Goal: Book appointment/travel/reservation

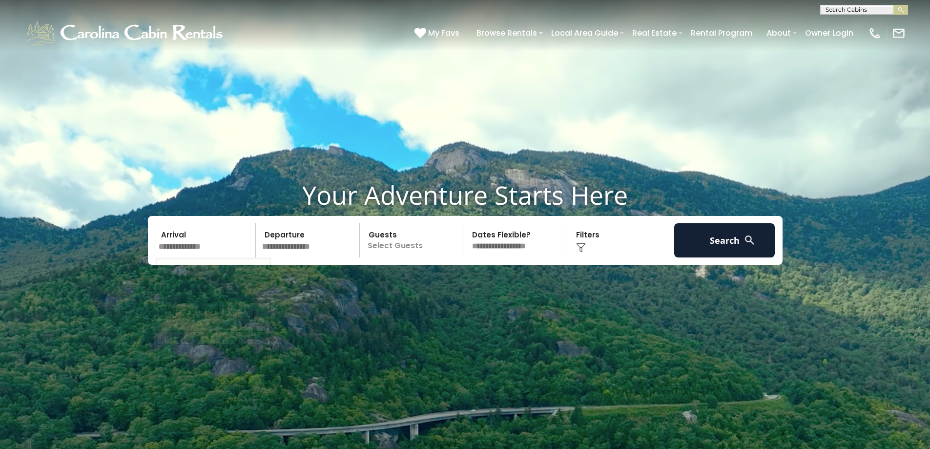
click at [234, 245] on input "text" at bounding box center [205, 240] width 101 height 34
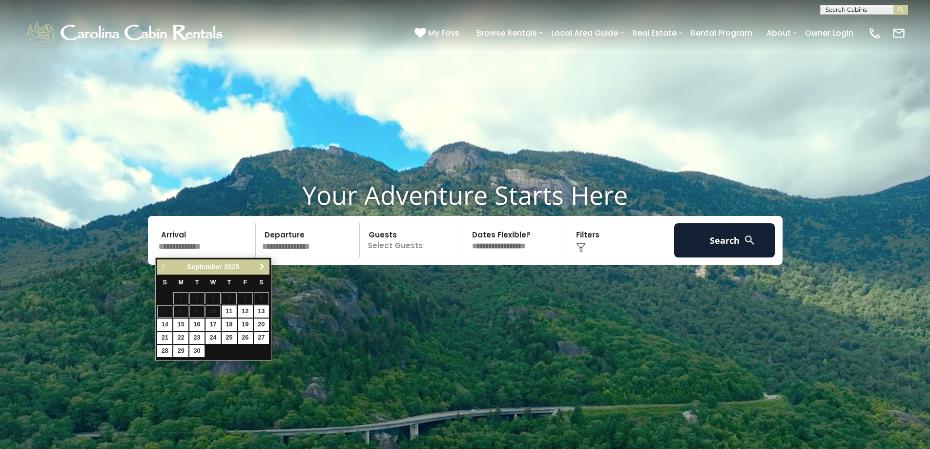
click at [263, 266] on span "Next" at bounding box center [262, 267] width 8 height 8
click at [245, 295] on link "3" at bounding box center [245, 298] width 15 height 12
type input "*******"
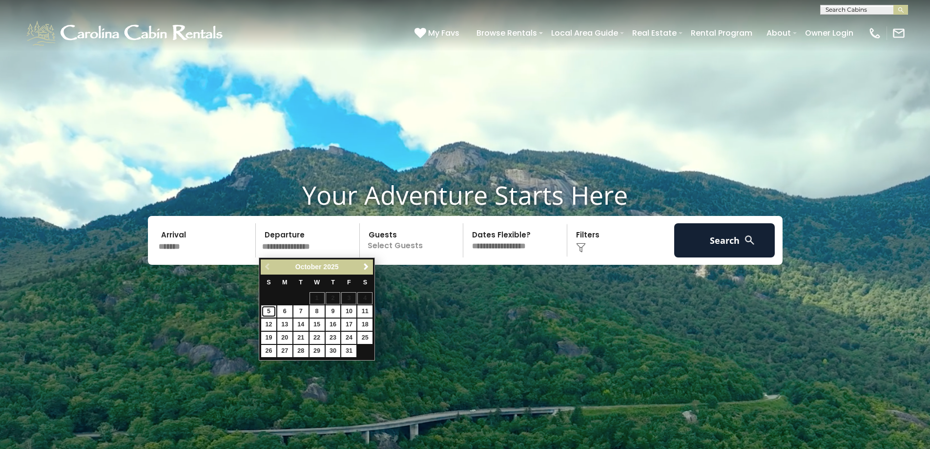
click at [268, 309] on link "5" at bounding box center [268, 311] width 15 height 12
type input "*******"
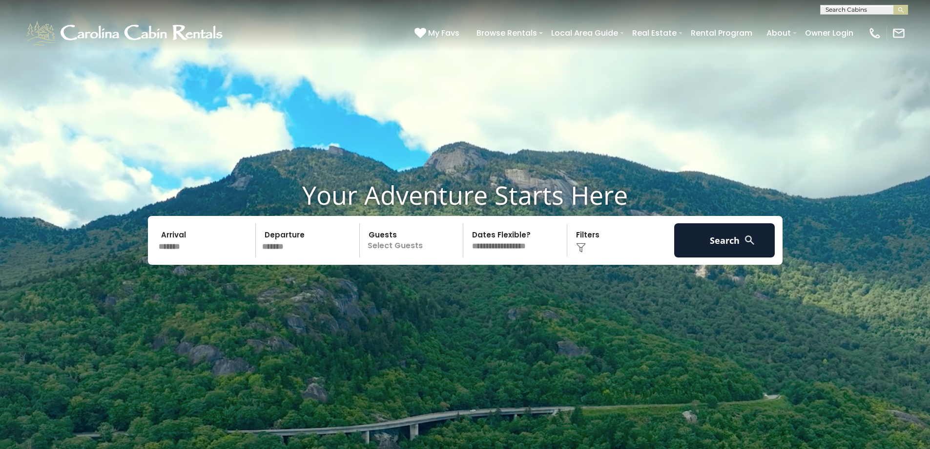
click at [417, 245] on p "Select Guests" at bounding box center [413, 240] width 101 height 34
click at [458, 278] on span "+" at bounding box center [460, 280] width 4 height 10
click at [458, 279] on span "+" at bounding box center [460, 280] width 4 height 10
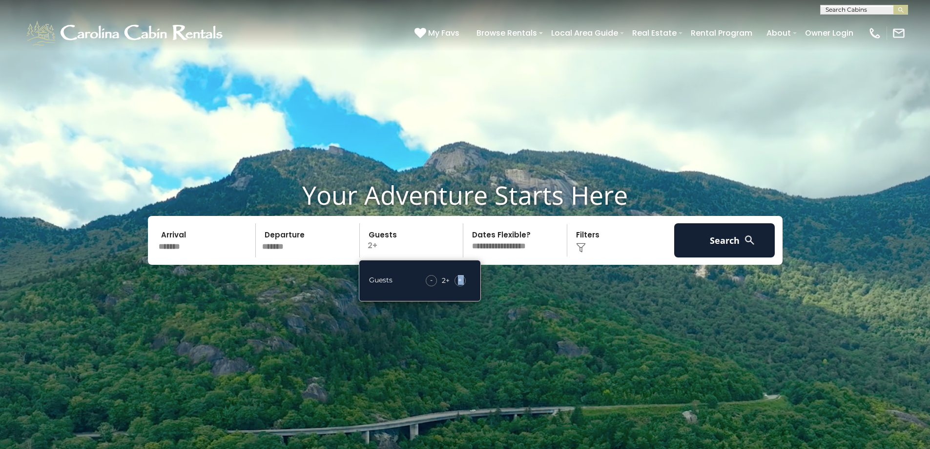
click at [458, 279] on span "+" at bounding box center [460, 280] width 4 height 10
click at [724, 249] on button "Search" at bounding box center [724, 240] width 101 height 34
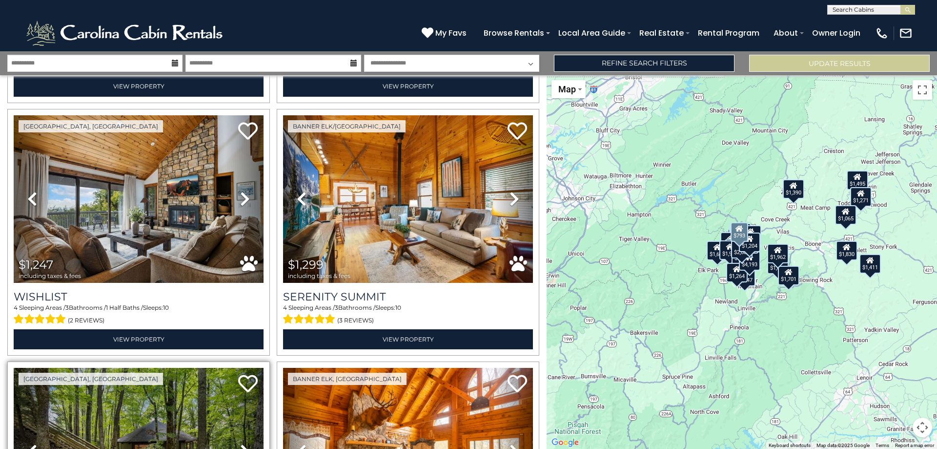
scroll to position [743, 0]
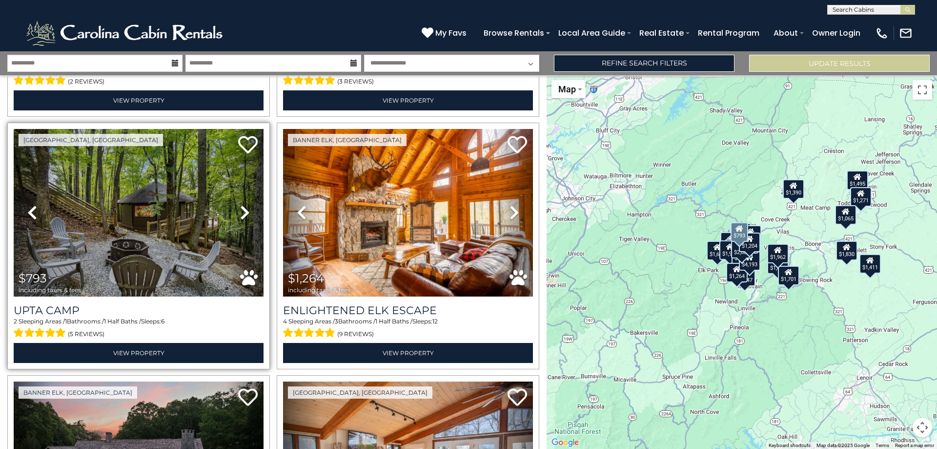
click at [244, 206] on icon at bounding box center [245, 213] width 10 height 16
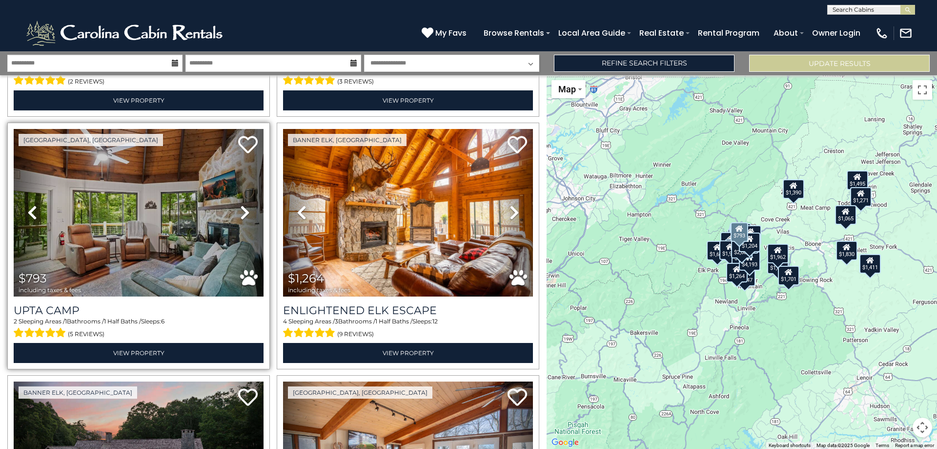
click at [244, 206] on icon at bounding box center [245, 213] width 10 height 16
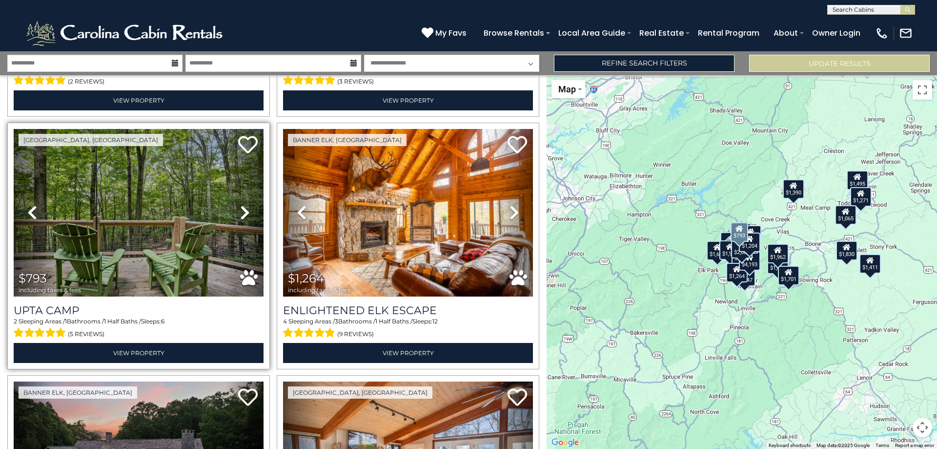
click at [244, 206] on icon at bounding box center [245, 213] width 10 height 16
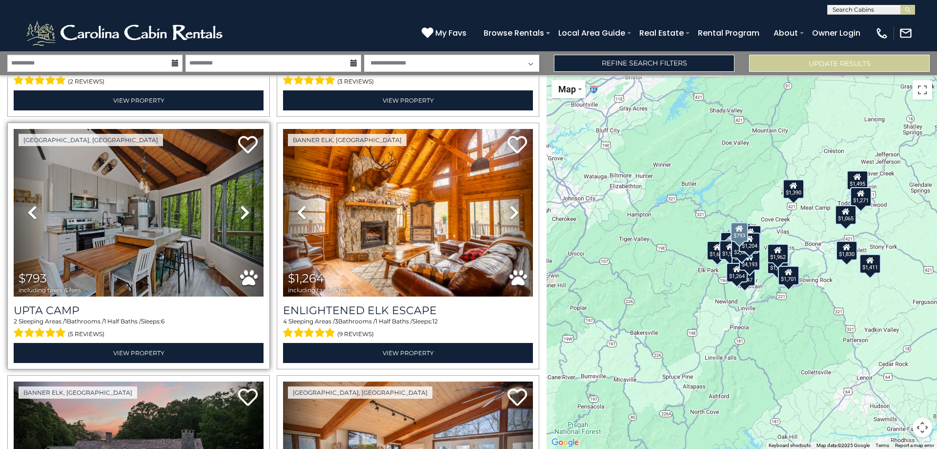
click at [244, 206] on icon at bounding box center [245, 213] width 10 height 16
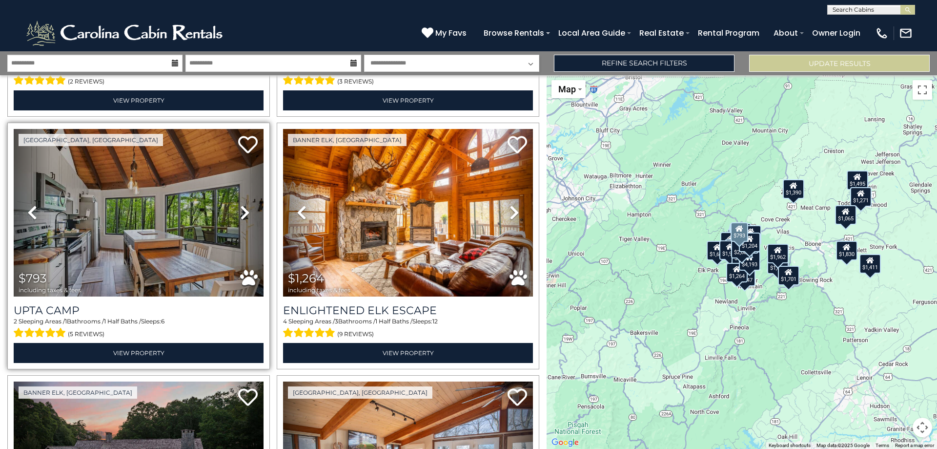
click at [244, 206] on icon at bounding box center [245, 213] width 10 height 16
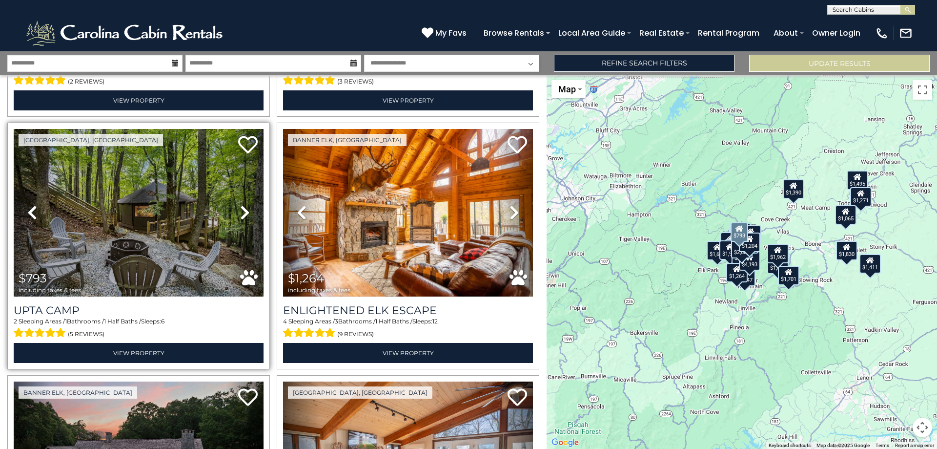
click at [244, 206] on icon at bounding box center [245, 213] width 10 height 16
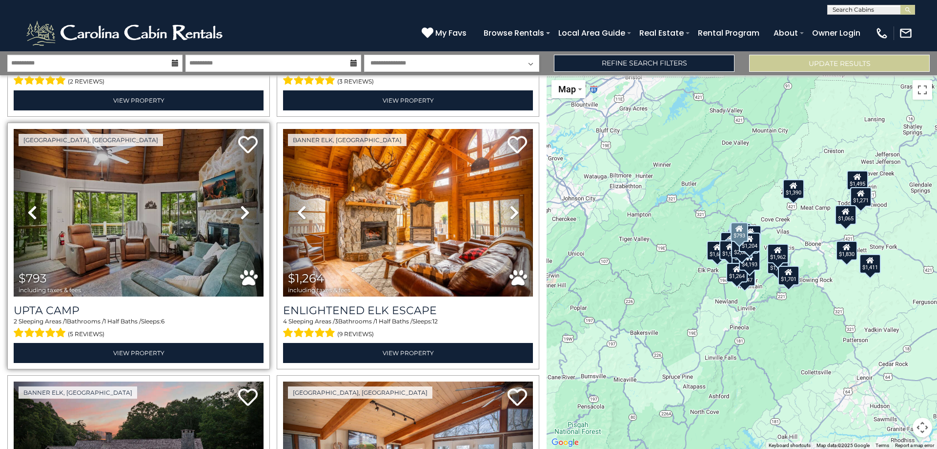
click at [244, 206] on icon at bounding box center [245, 213] width 10 height 16
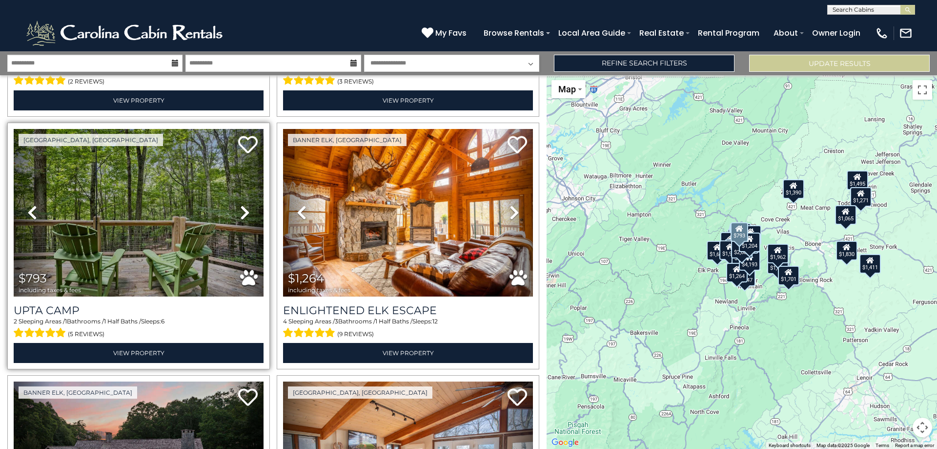
click at [244, 206] on icon at bounding box center [245, 213] width 10 height 16
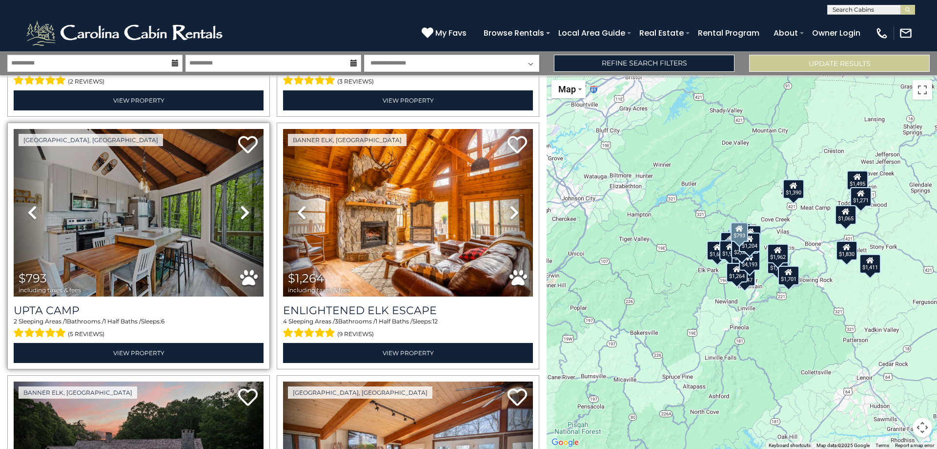
click at [244, 206] on icon at bounding box center [245, 213] width 10 height 16
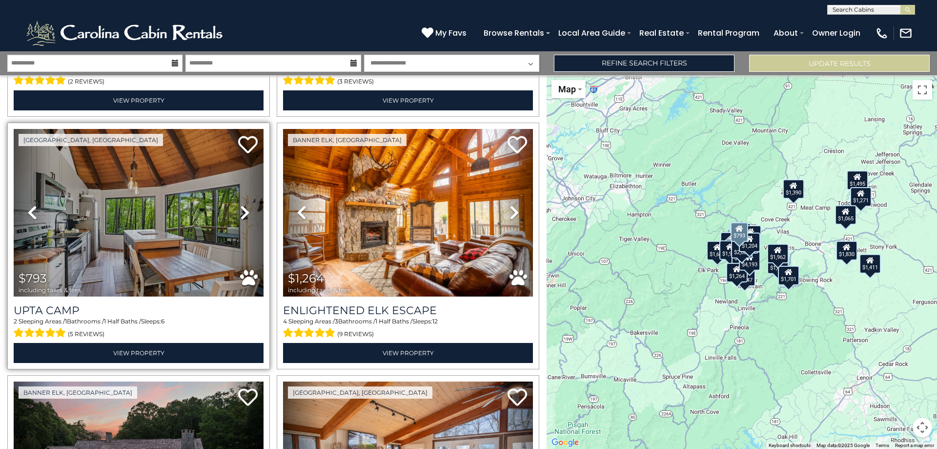
click at [244, 206] on icon at bounding box center [245, 213] width 10 height 16
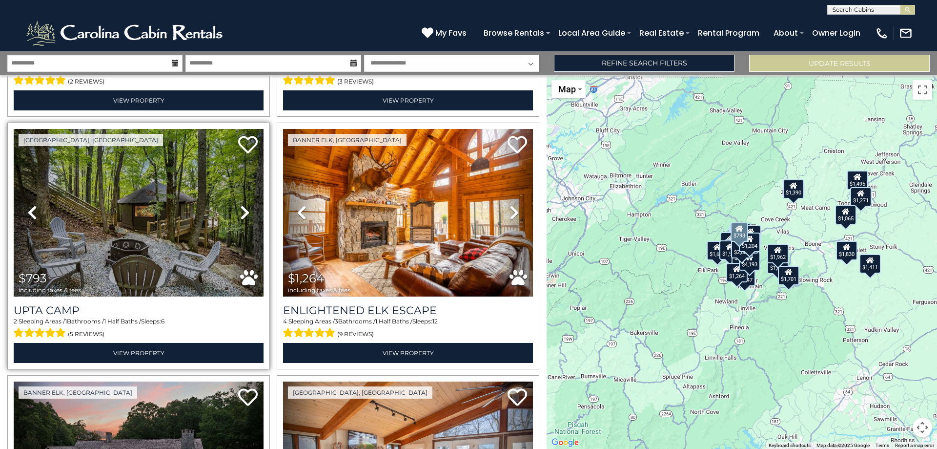
click at [244, 206] on icon at bounding box center [245, 213] width 10 height 16
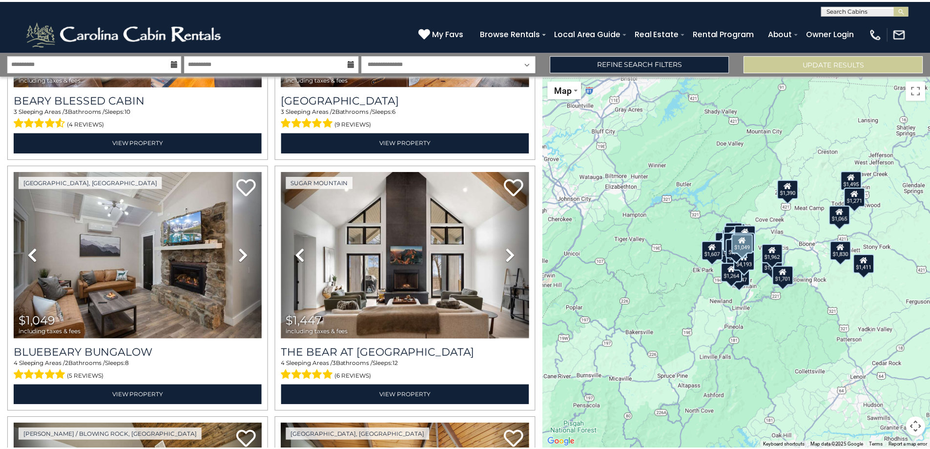
scroll to position [2012, 0]
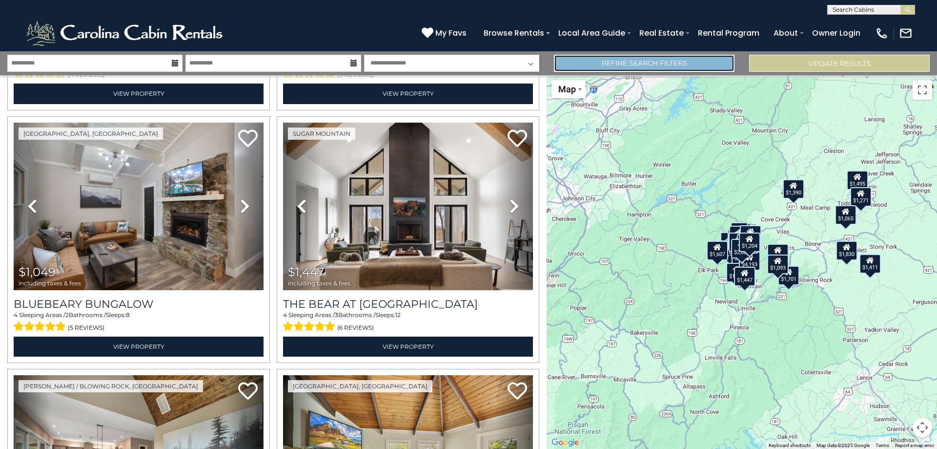
click at [722, 62] on link "Refine Search Filters" at bounding box center [644, 63] width 181 height 17
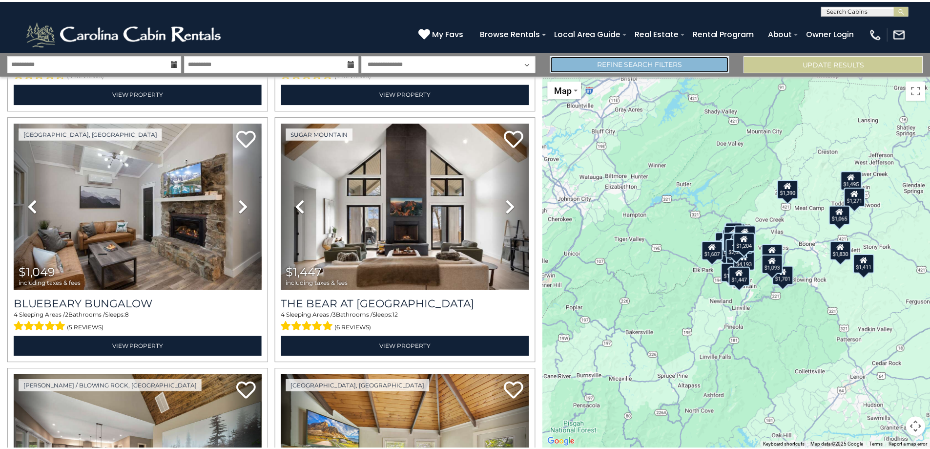
scroll to position [2000, 0]
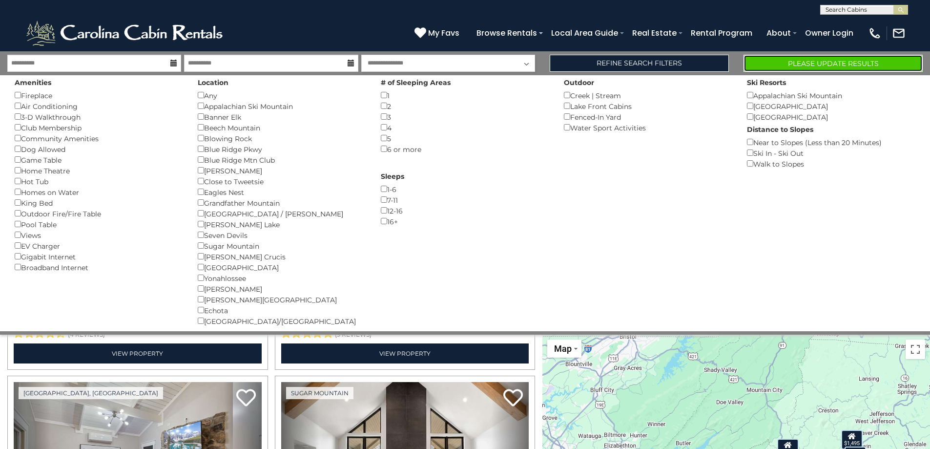
click at [871, 62] on button "Please Update Results" at bounding box center [833, 63] width 179 height 17
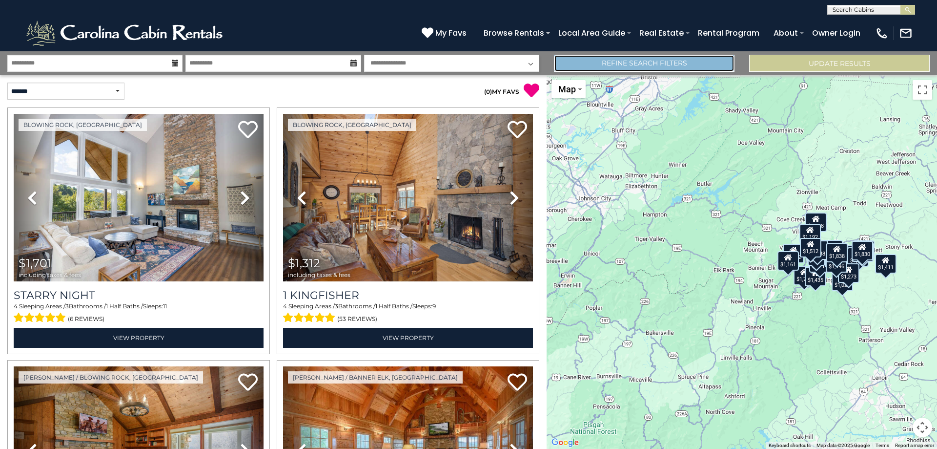
click at [643, 63] on link "Refine Search Filters" at bounding box center [644, 63] width 181 height 17
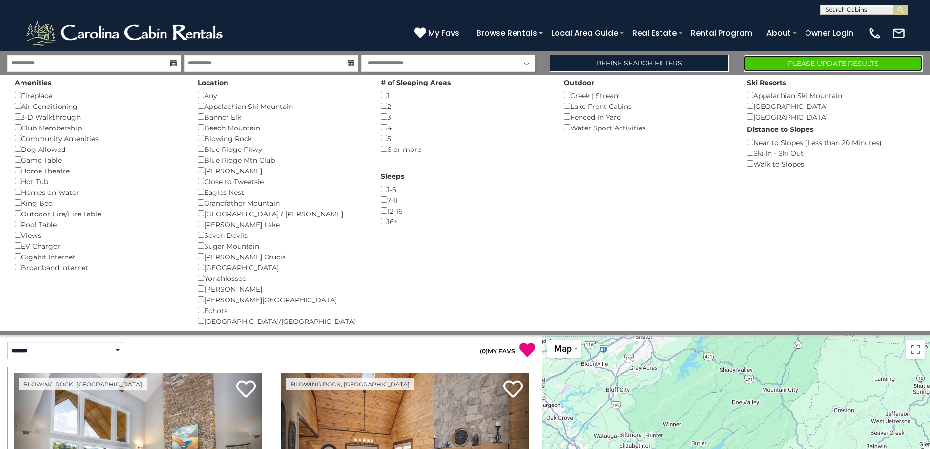
click at [782, 63] on button "Please Update Results" at bounding box center [833, 63] width 179 height 17
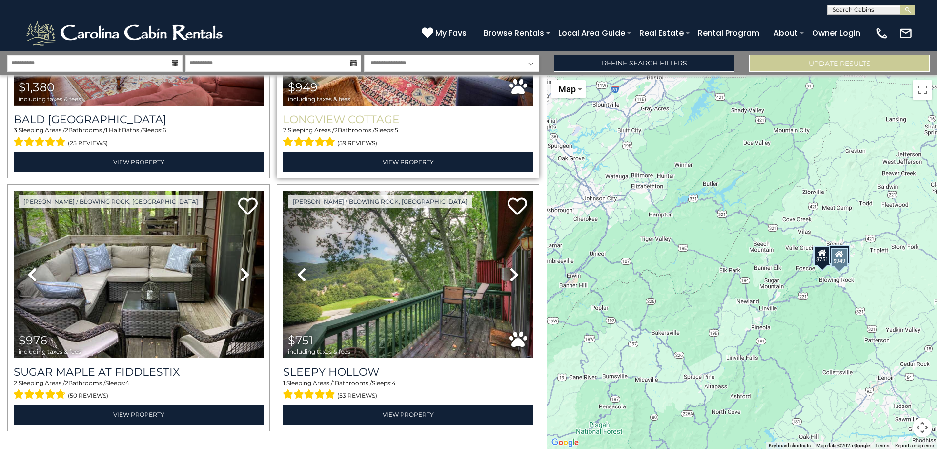
scroll to position [195, 0]
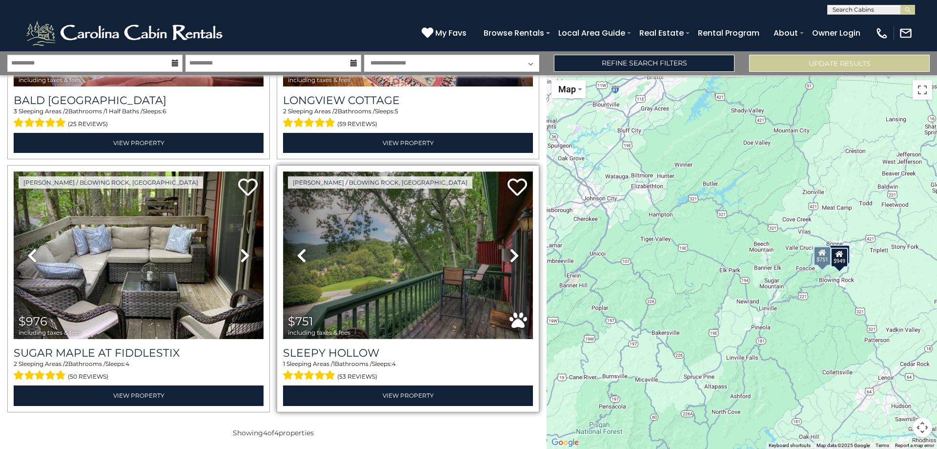
click at [433, 280] on img at bounding box center [408, 254] width 250 height 167
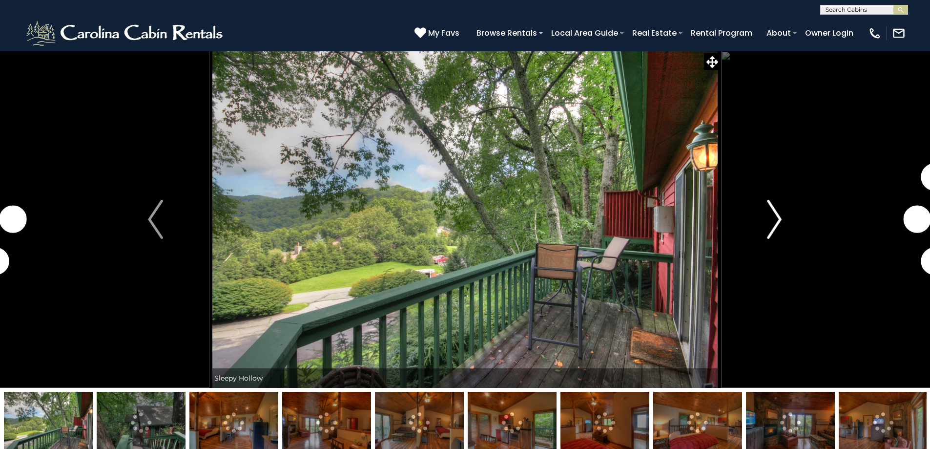
click at [768, 216] on img "Next" at bounding box center [774, 219] width 15 height 39
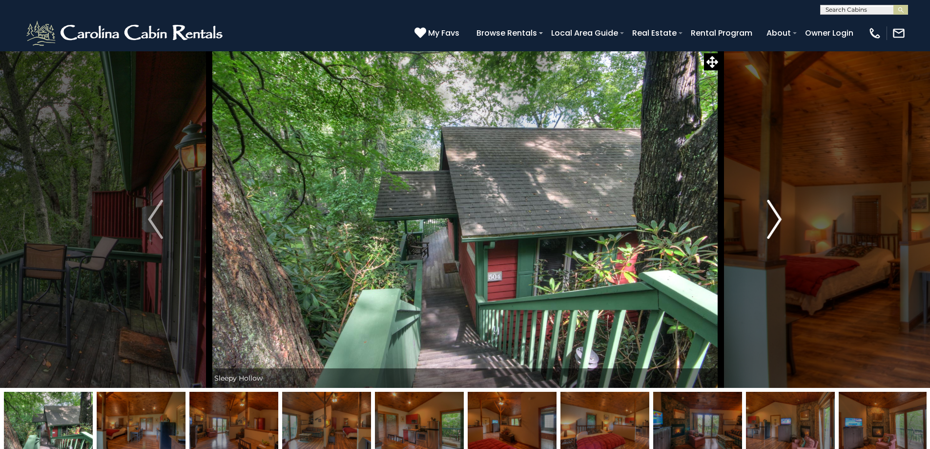
click at [772, 221] on img "Next" at bounding box center [774, 219] width 15 height 39
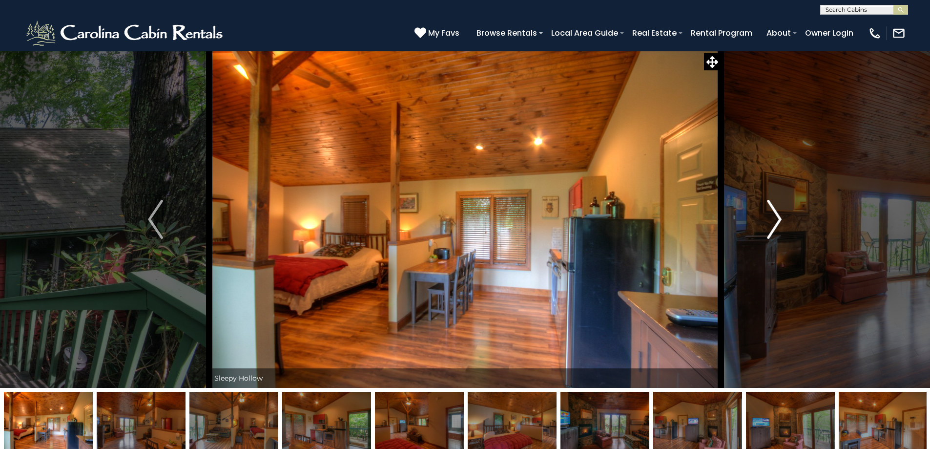
click at [772, 221] on img "Next" at bounding box center [774, 219] width 15 height 39
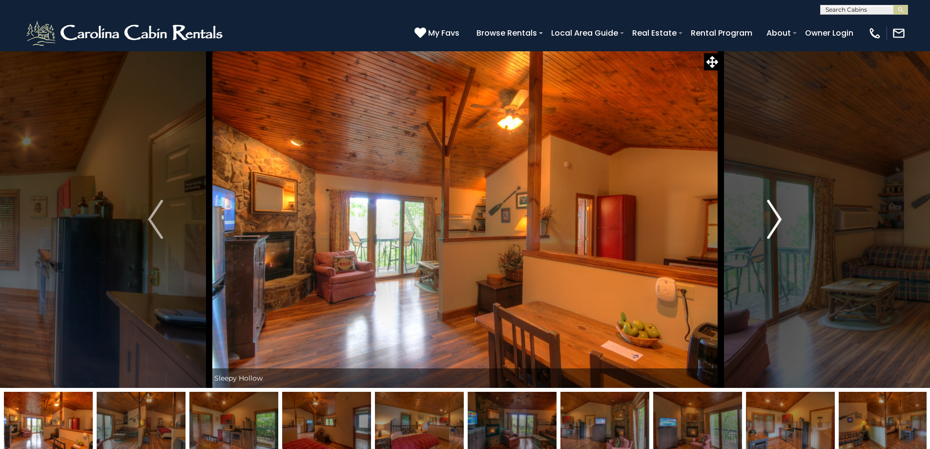
click at [772, 221] on img "Next" at bounding box center [774, 219] width 15 height 39
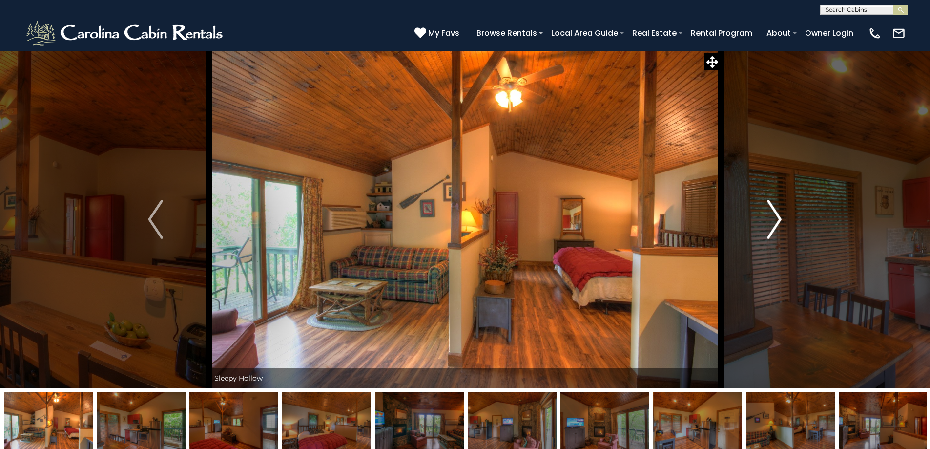
click at [772, 221] on img "Next" at bounding box center [774, 219] width 15 height 39
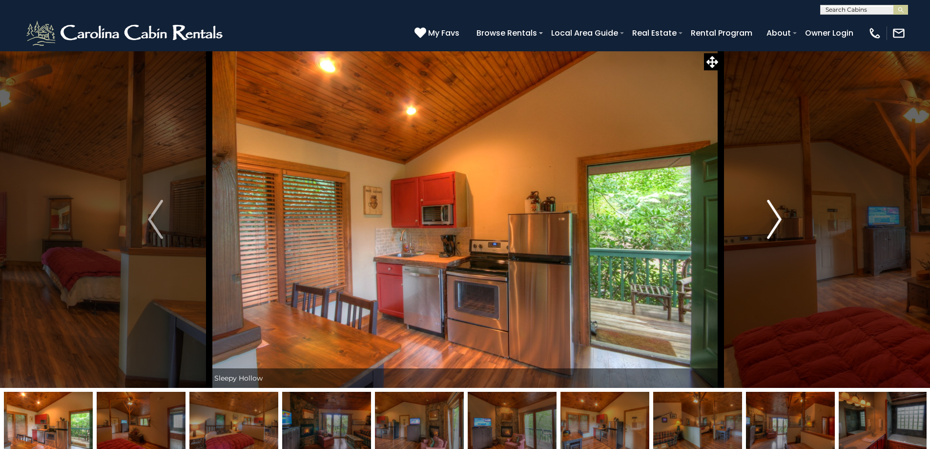
click at [772, 221] on img "Next" at bounding box center [774, 219] width 15 height 39
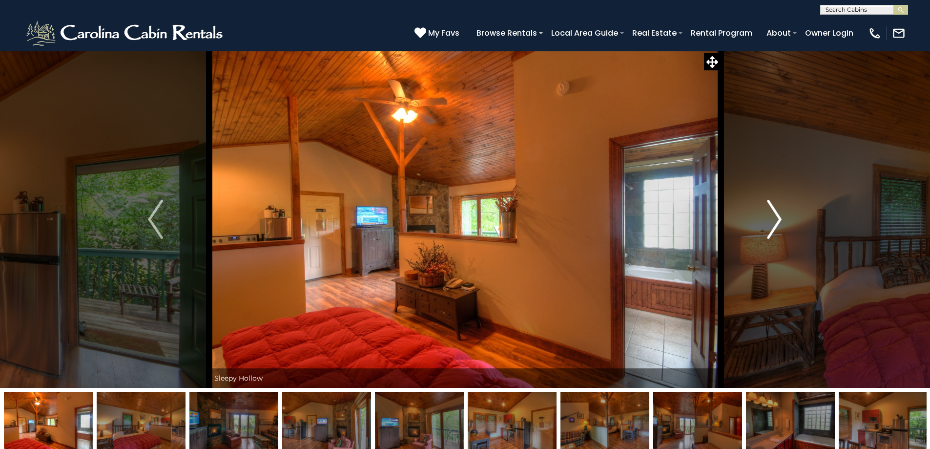
click at [772, 221] on img "Next" at bounding box center [774, 219] width 15 height 39
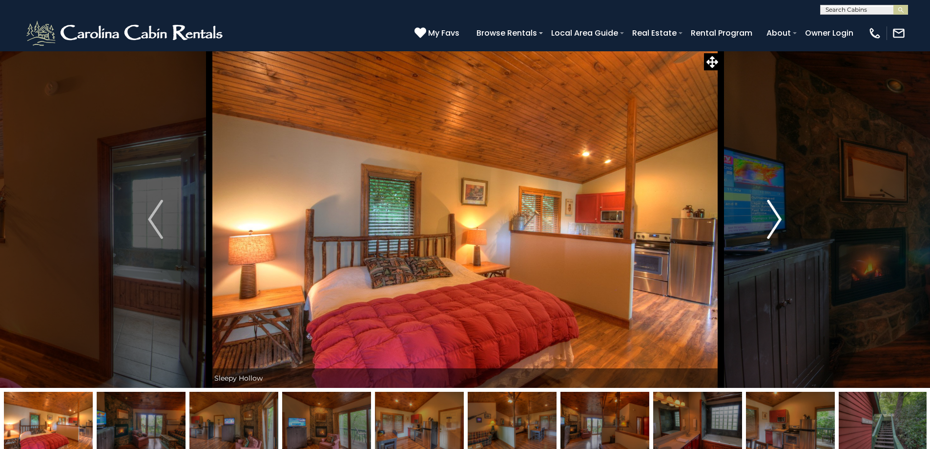
click at [772, 221] on img "Next" at bounding box center [774, 219] width 15 height 39
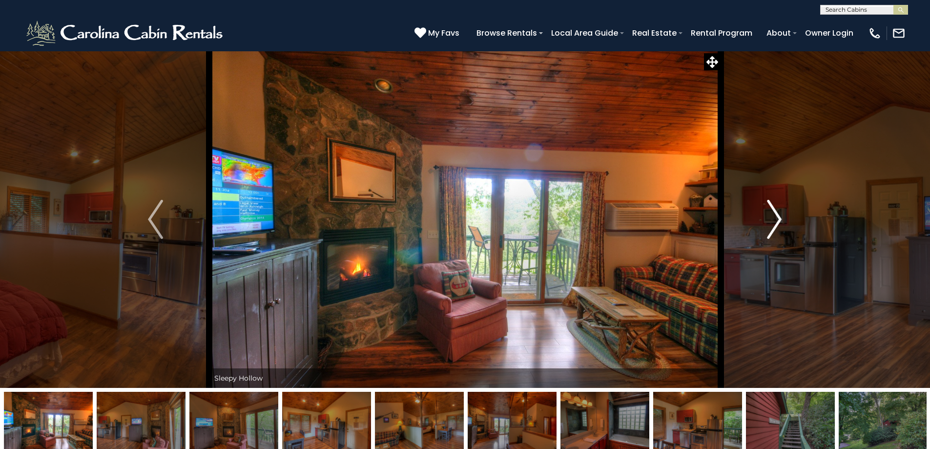
click at [772, 221] on img "Next" at bounding box center [774, 219] width 15 height 39
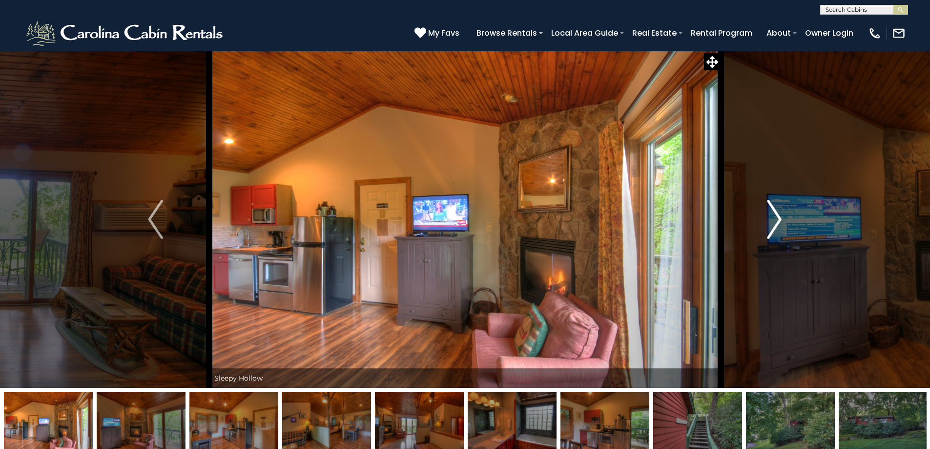
click at [772, 221] on img "Next" at bounding box center [774, 219] width 15 height 39
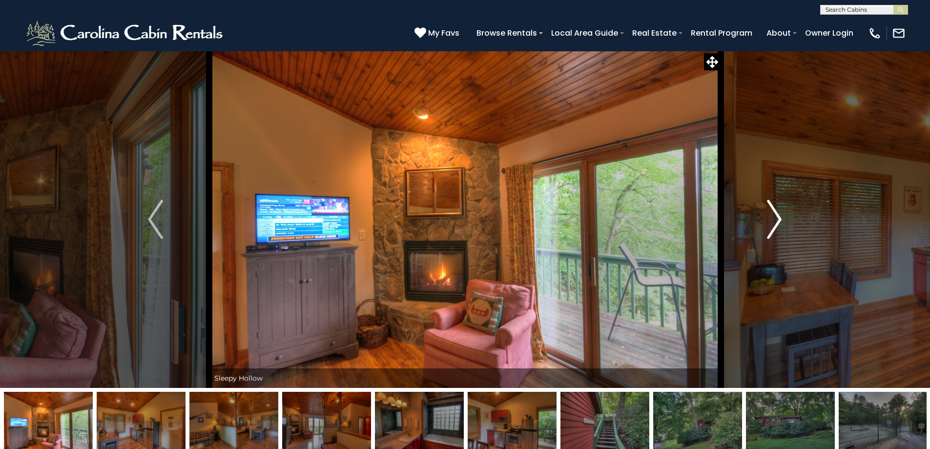
click at [772, 221] on img "Next" at bounding box center [774, 219] width 15 height 39
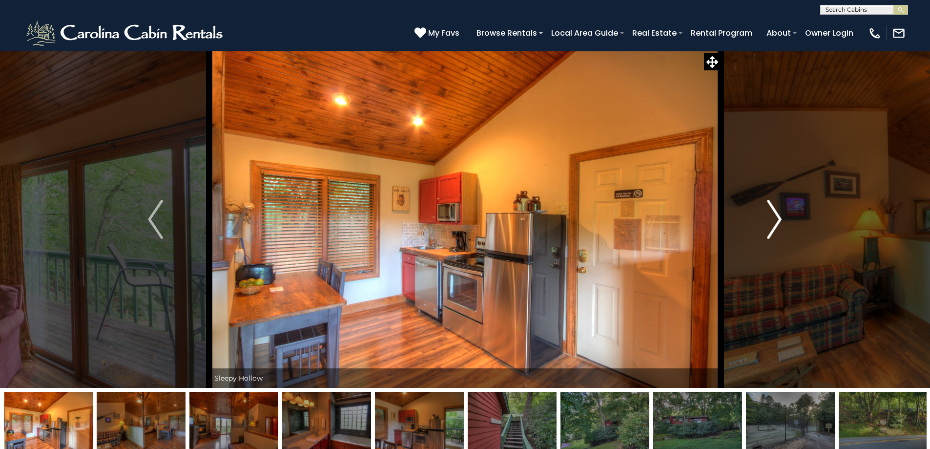
click at [772, 221] on img "Next" at bounding box center [774, 219] width 15 height 39
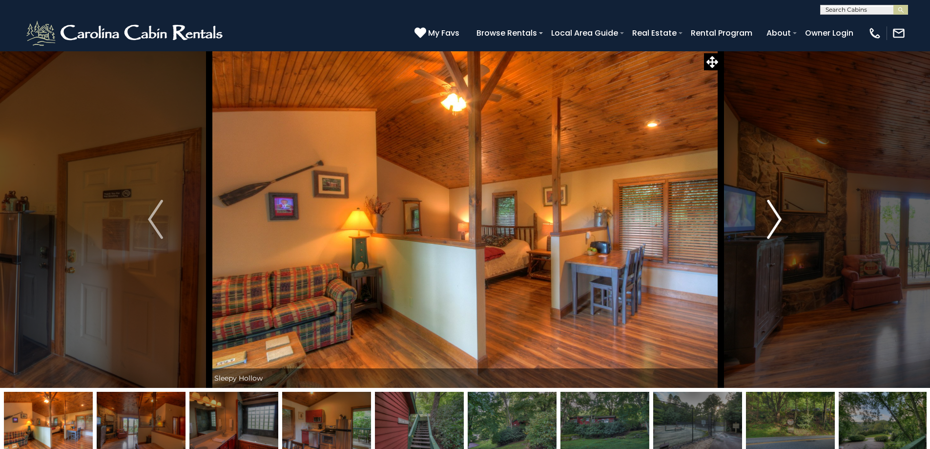
click at [772, 221] on img "Next" at bounding box center [774, 219] width 15 height 39
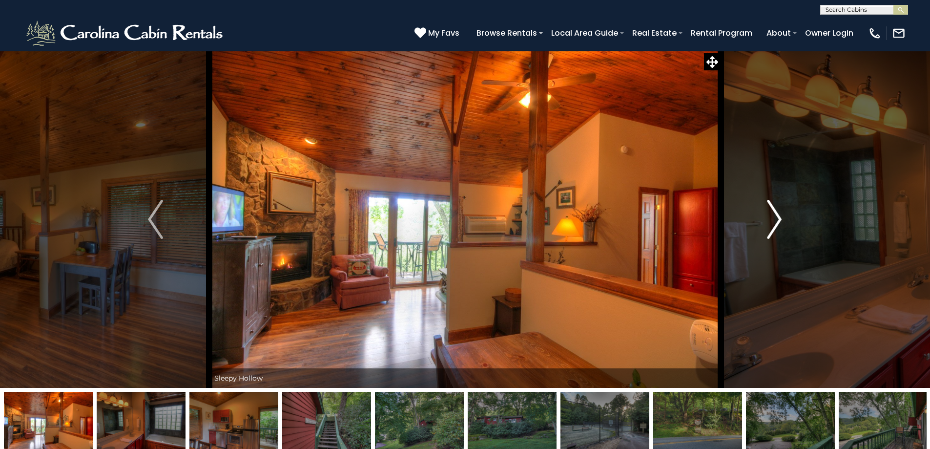
click at [772, 221] on img "Next" at bounding box center [774, 219] width 15 height 39
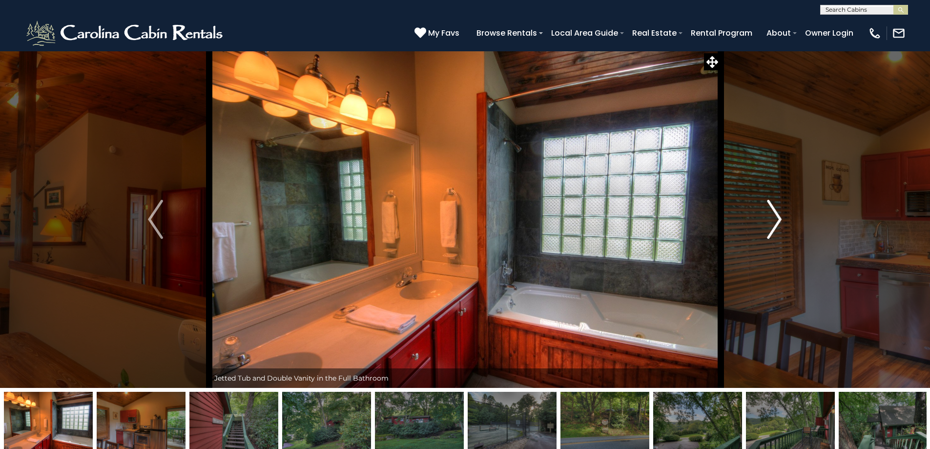
click at [772, 221] on img "Next" at bounding box center [774, 219] width 15 height 39
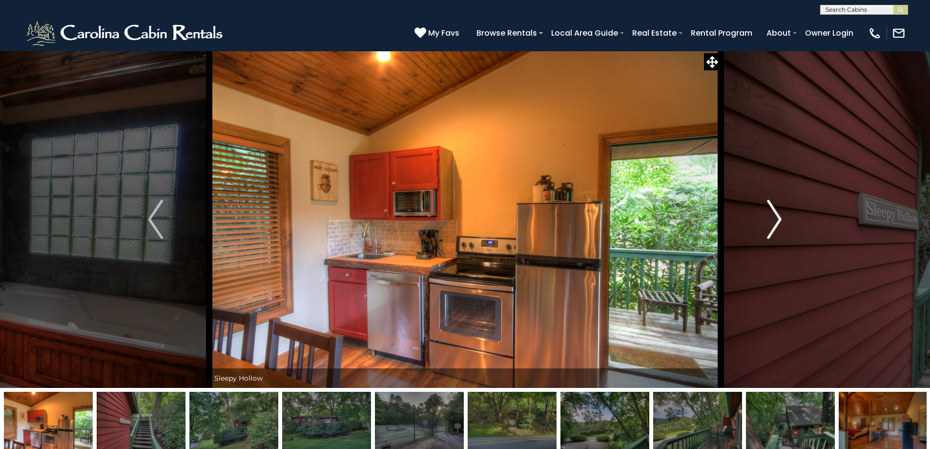
click at [772, 221] on img "Next" at bounding box center [774, 219] width 15 height 39
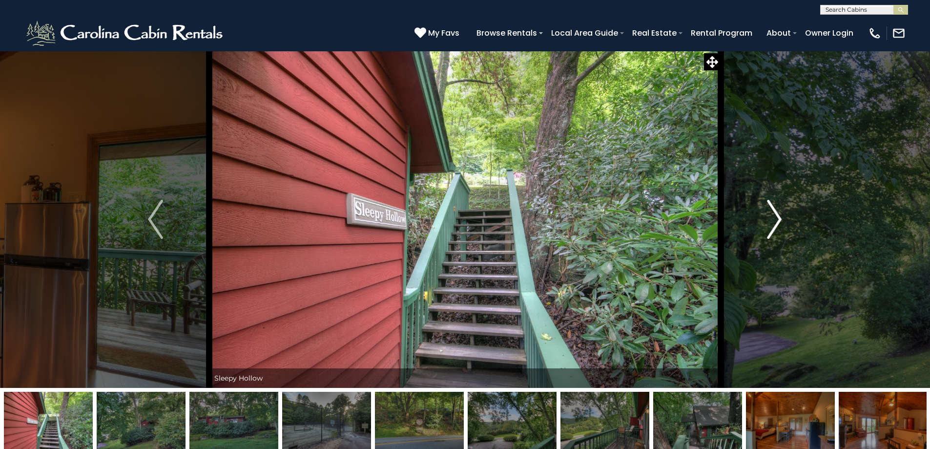
click at [772, 221] on img "Next" at bounding box center [774, 219] width 15 height 39
